Goal: Task Accomplishment & Management: Manage account settings

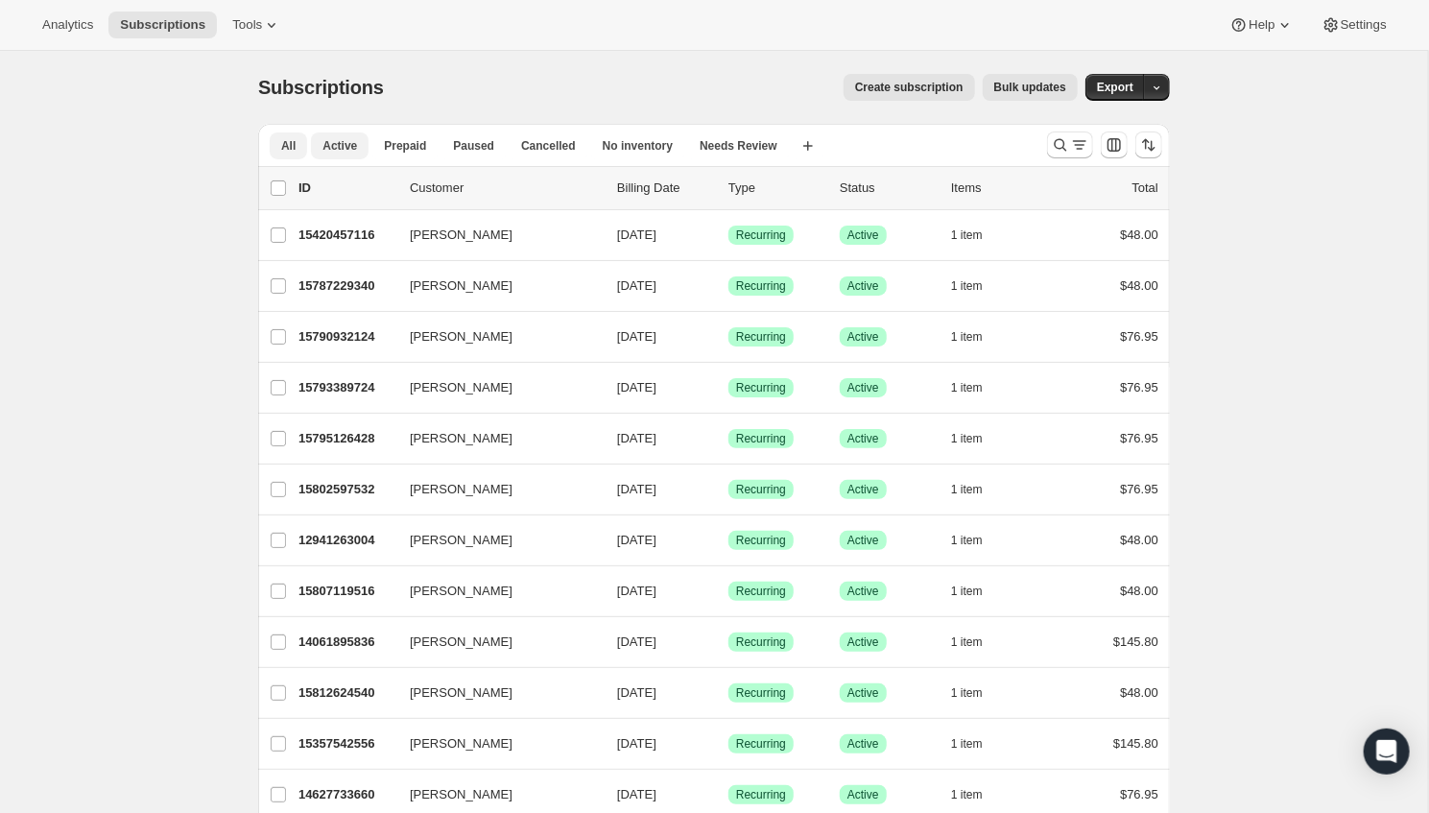
click at [348, 153] on button "Active" at bounding box center [340, 145] width 58 height 27
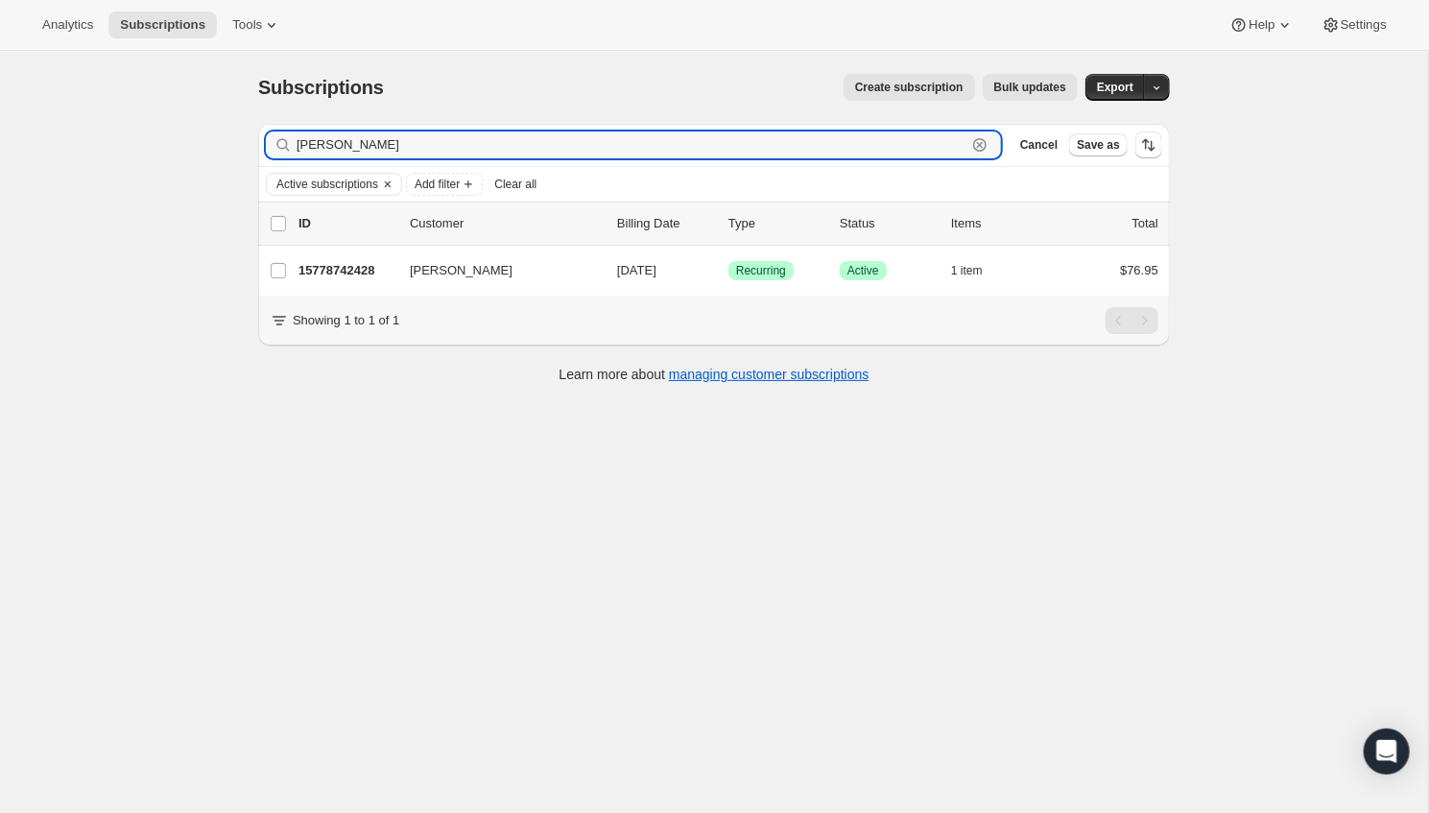
type input "[PERSON_NAME]"
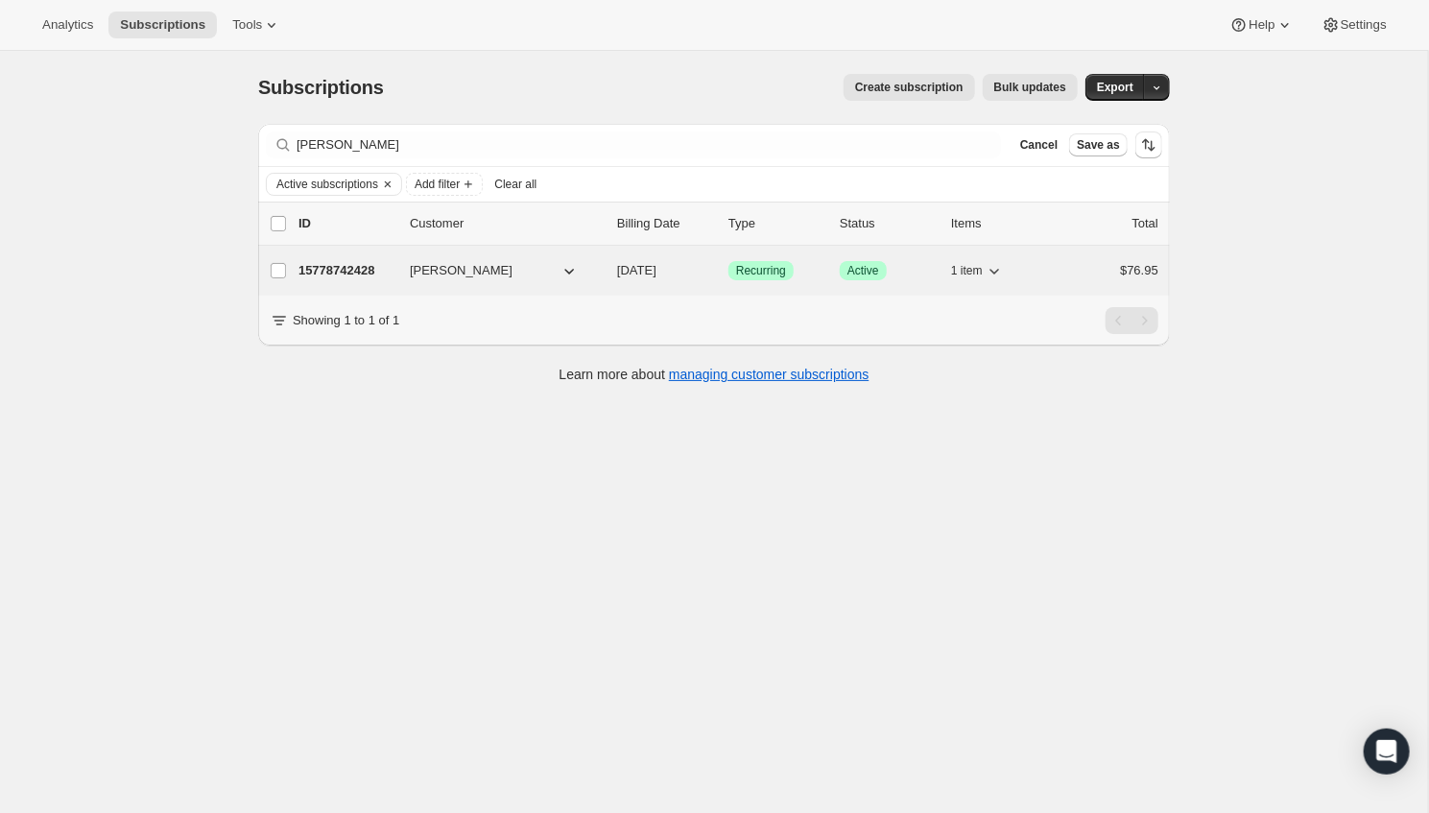
drag, startPoint x: 591, startPoint y: 303, endPoint x: 335, endPoint y: 270, distance: 258.4
click at [335, 270] on p "15778742428" at bounding box center [346, 270] width 96 height 19
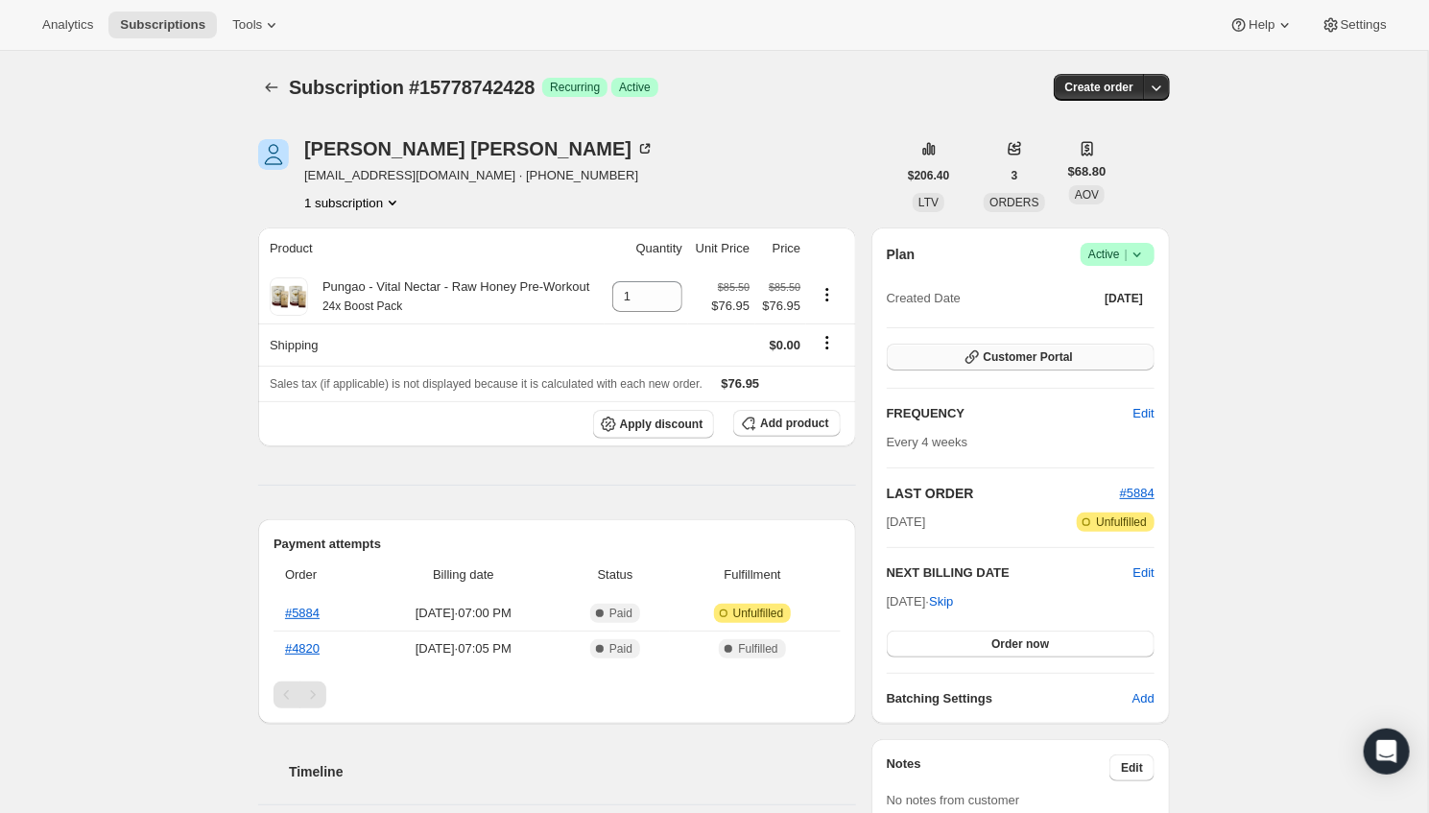
click at [1093, 347] on button "Customer Portal" at bounding box center [1021, 357] width 268 height 27
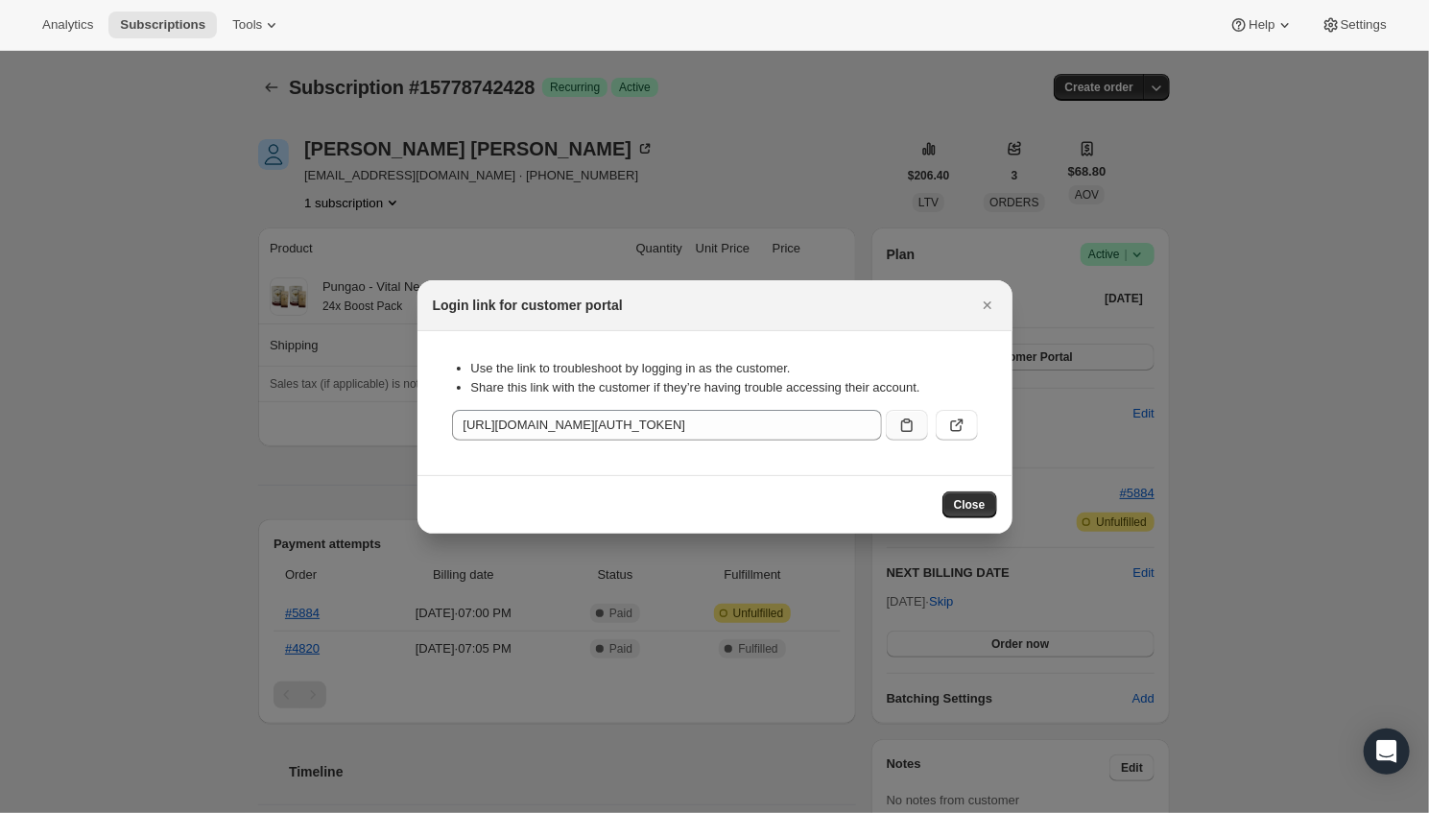
click at [898, 419] on icon ":rcd:" at bounding box center [906, 425] width 19 height 19
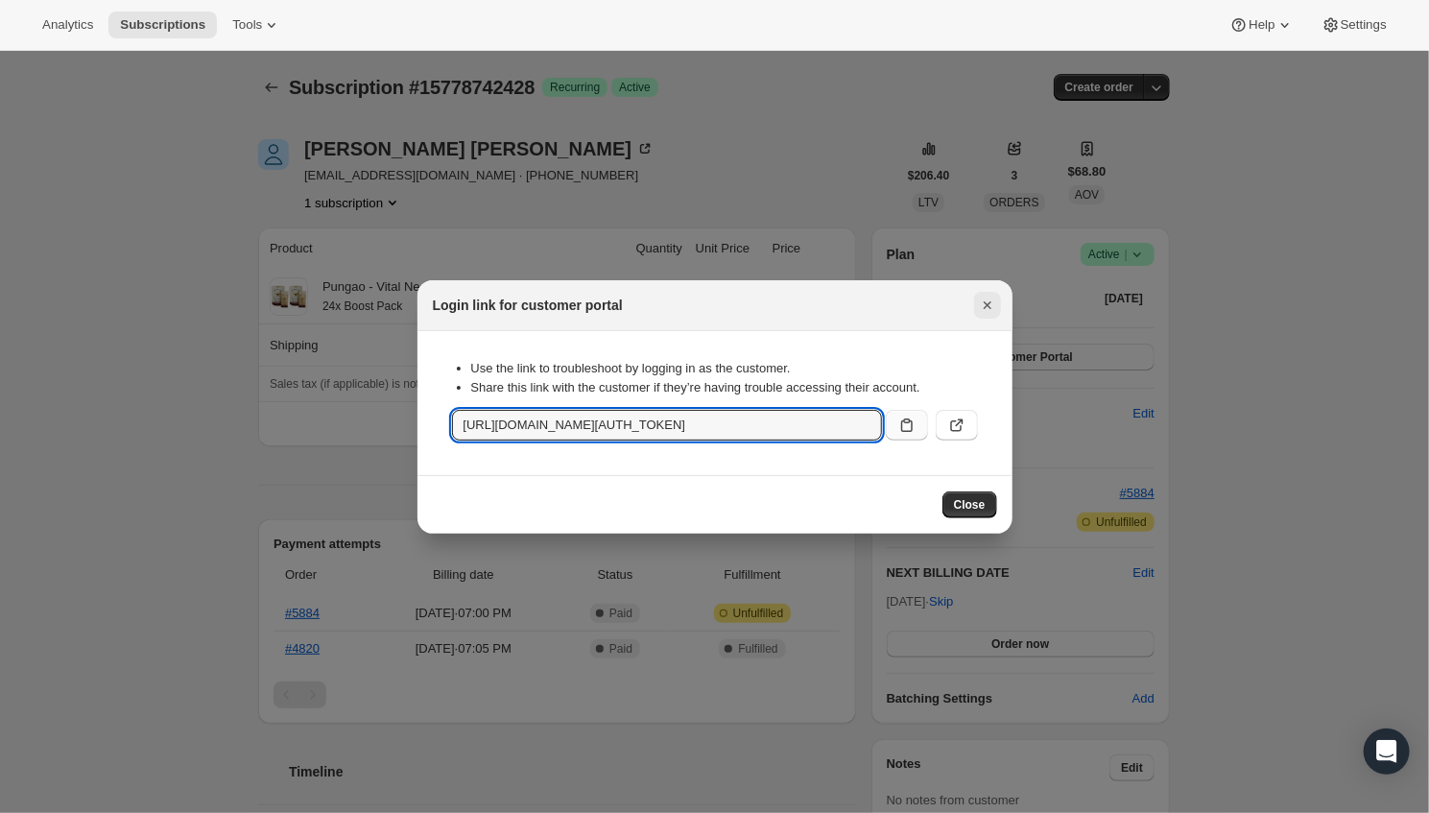
click at [982, 302] on icon "Close" at bounding box center [987, 305] width 19 height 19
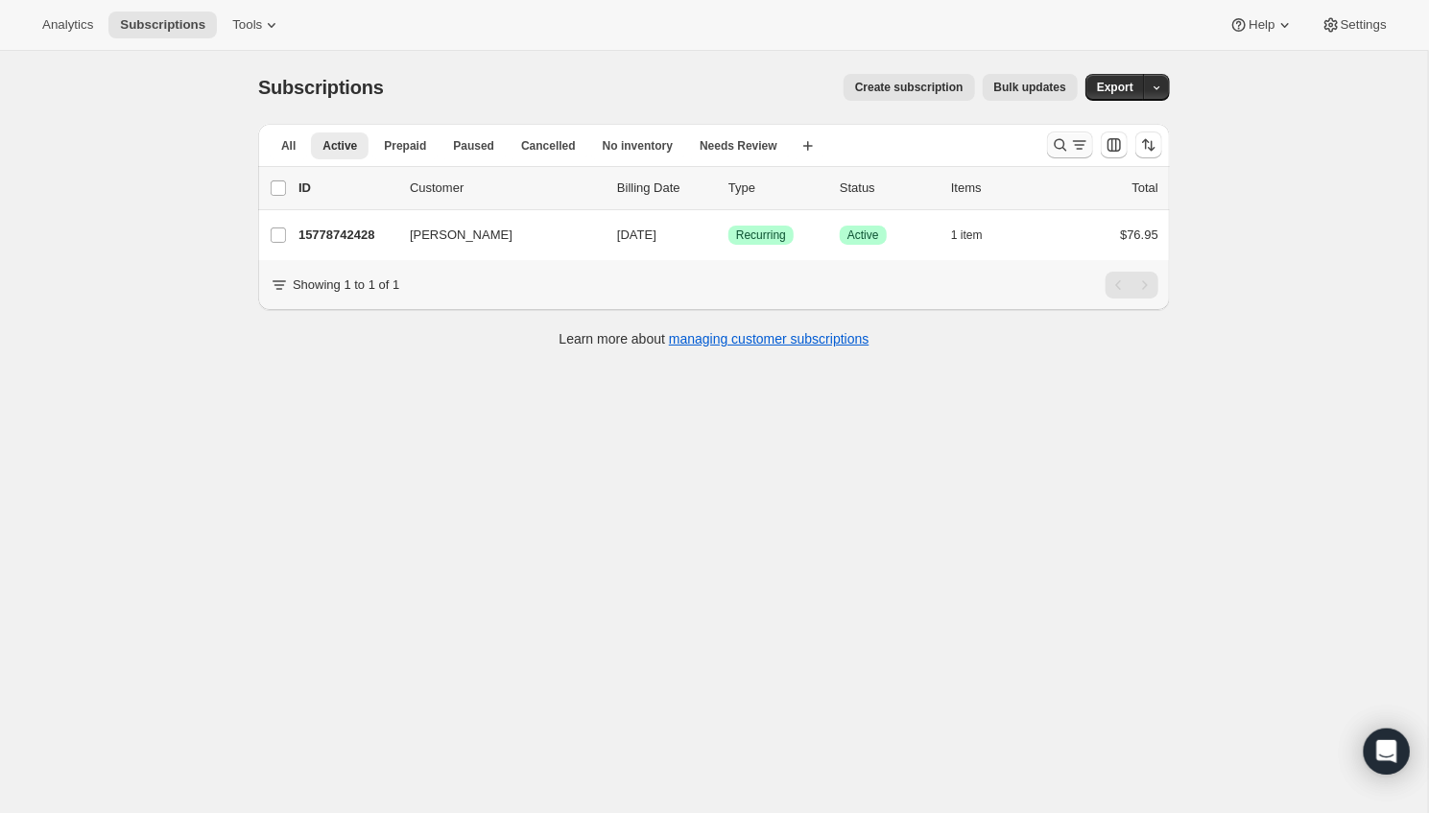
click at [1066, 138] on icon "Search and filter results" at bounding box center [1060, 144] width 19 height 19
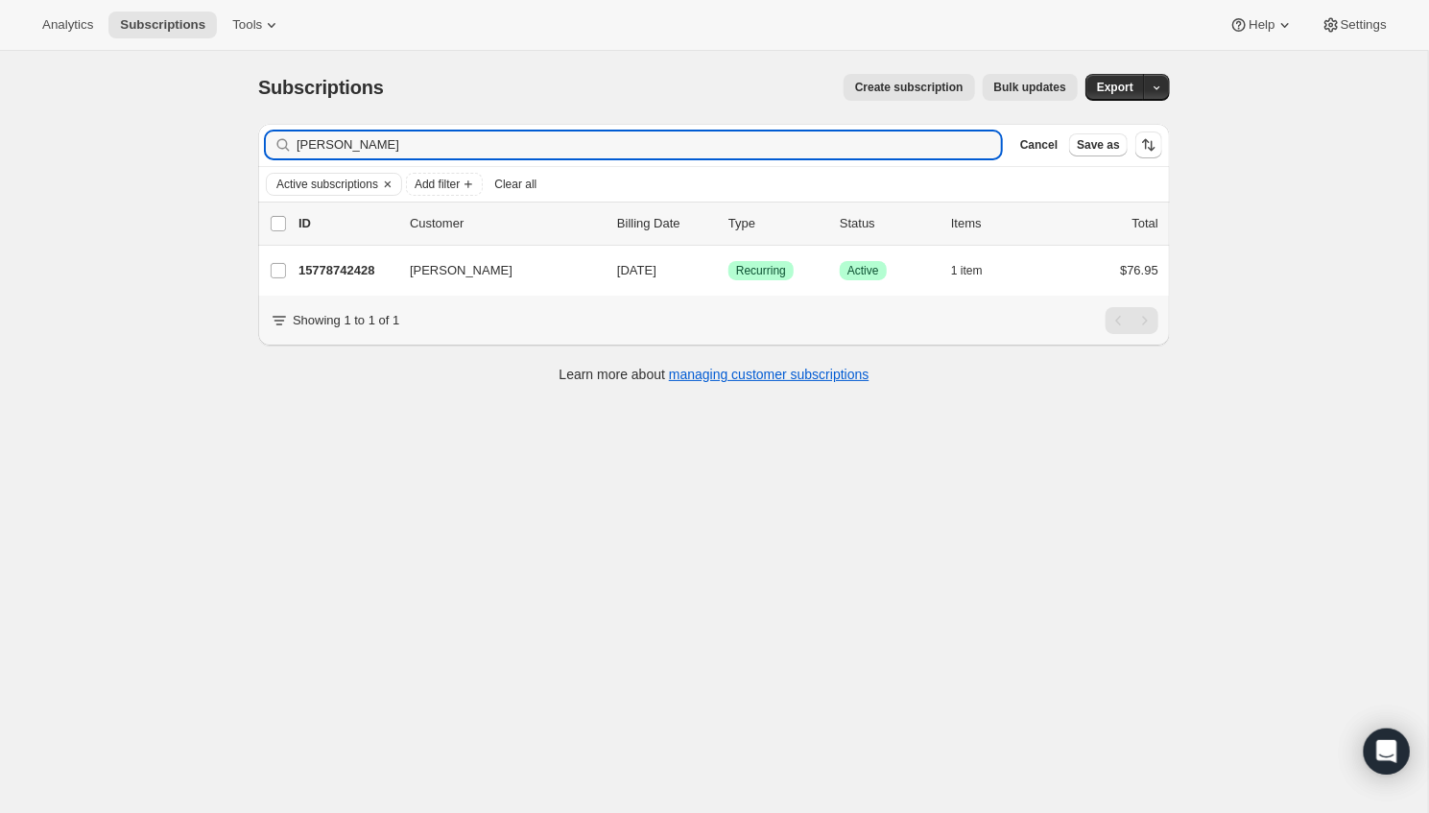
click at [971, 145] on div "Samantha Clear" at bounding box center [633, 144] width 735 height 27
click at [983, 142] on div "Samantha Clear" at bounding box center [633, 144] width 735 height 27
click at [1031, 145] on span "Cancel" at bounding box center [1038, 144] width 37 height 15
